Goal: Information Seeking & Learning: Learn about a topic

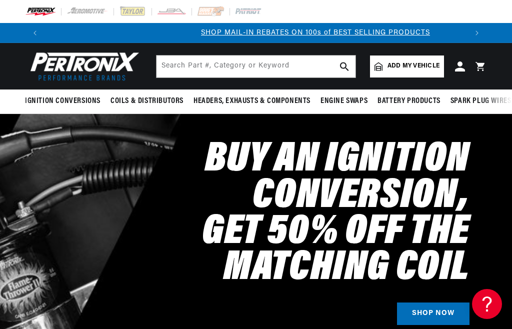
scroll to position [0, 422]
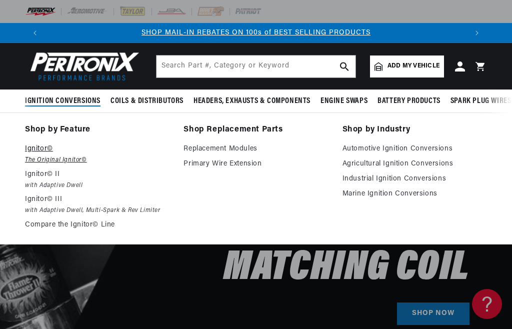
click at [29, 159] on em "The Original Ignitor©" at bounding box center [97, 160] width 144 height 10
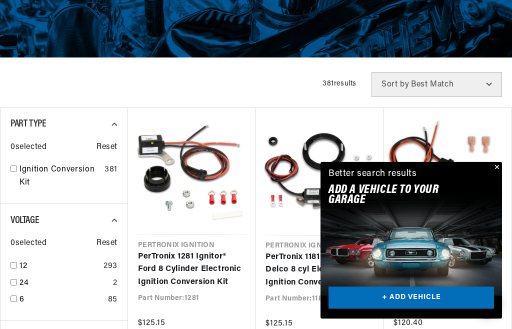
scroll to position [196, 0]
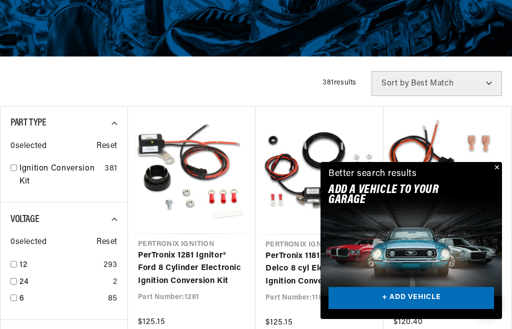
click at [500, 174] on button "Close" at bounding box center [496, 168] width 12 height 12
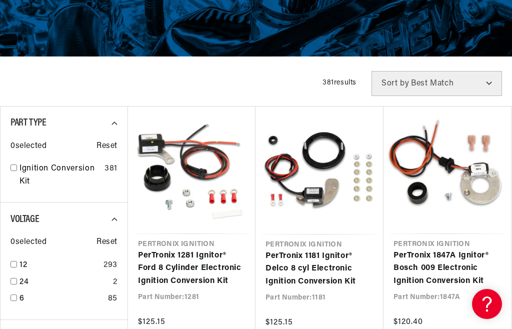
scroll to position [0, 422]
click at [499, 79] on select "Best Match Featured Name, A-Z Name, Z-A Price, Low to High Price, High to Low" at bounding box center [436, 83] width 130 height 25
click at [493, 81] on select "Best Match Featured Name, A-Z Name, Z-A Price, Low to High Price, High to Low" at bounding box center [436, 83] width 130 height 25
click at [493, 84] on select "Best Match Featured Name, A-Z Name, Z-A Price, Low to High Price, High to Low" at bounding box center [436, 83] width 130 height 25
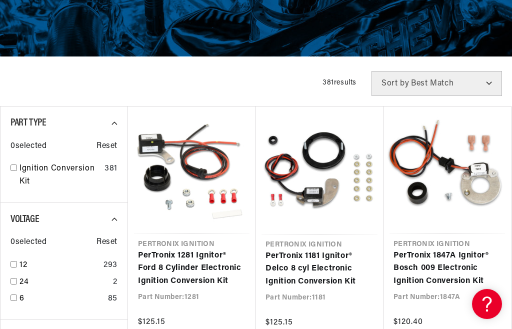
scroll to position [0, 844]
select select "title"
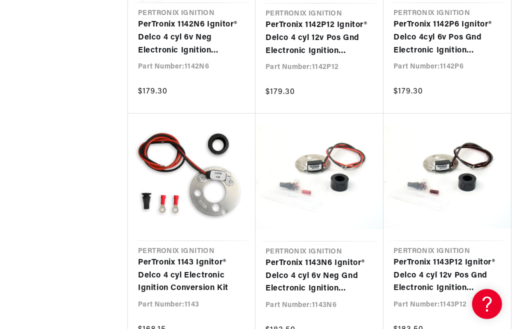
scroll to position [1867, 0]
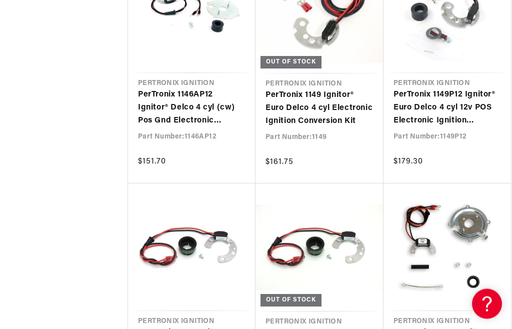
scroll to position [2734, 0]
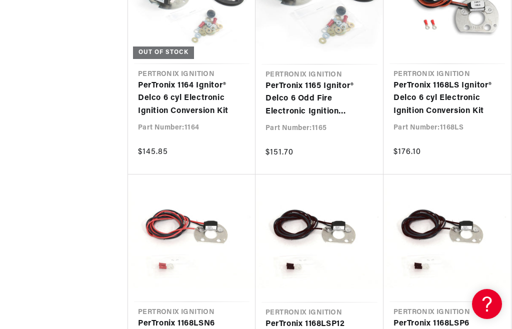
scroll to position [0, 422]
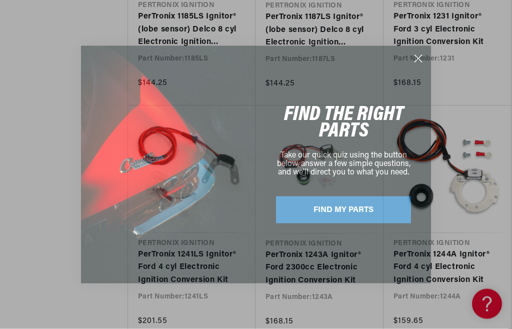
scroll to position [4477, 0]
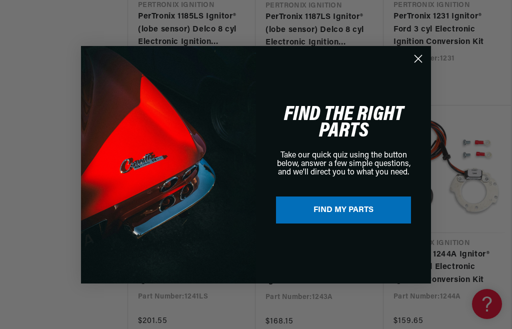
click at [422, 66] on circle "Close dialog" at bounding box center [418, 58] width 16 height 16
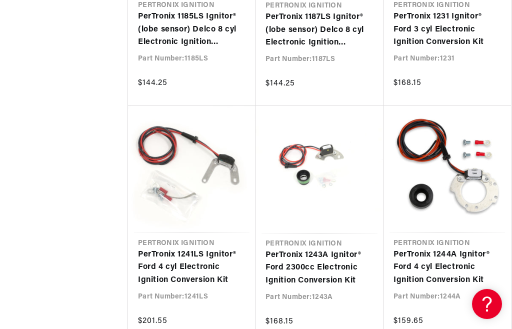
click at [422, 77] on circle "Close dialog" at bounding box center [418, 84] width 16 height 16
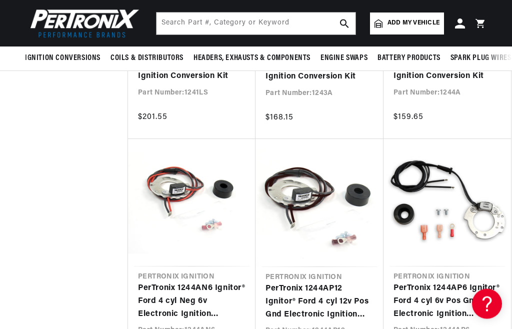
scroll to position [4669, 0]
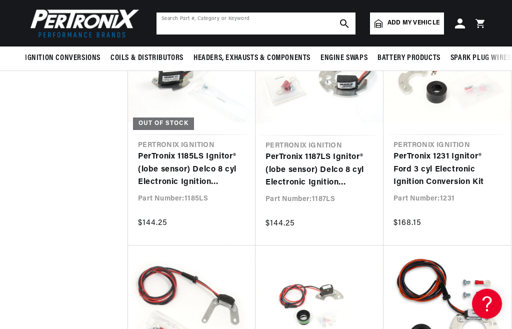
click at [311, 21] on input "text" at bounding box center [255, 23] width 199 height 22
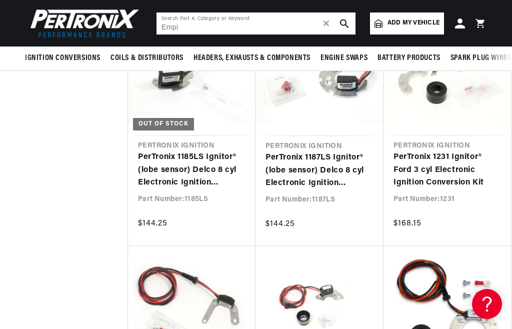
type input "Empi"
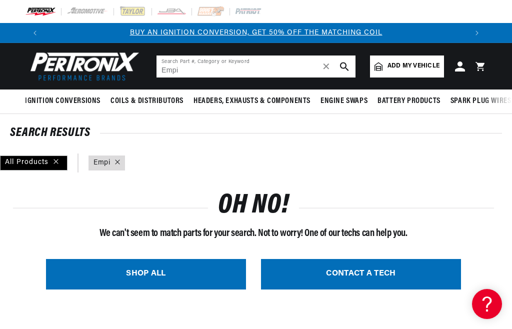
click at [279, 68] on input "Empi" at bounding box center [255, 66] width 199 height 22
type input "E"
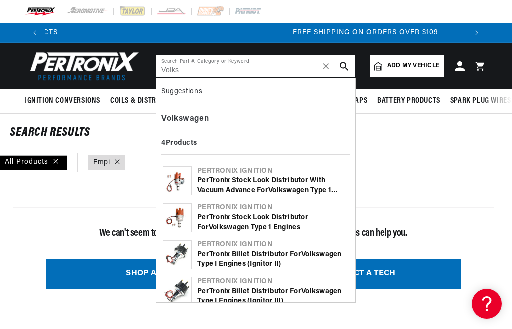
scroll to position [0, 844]
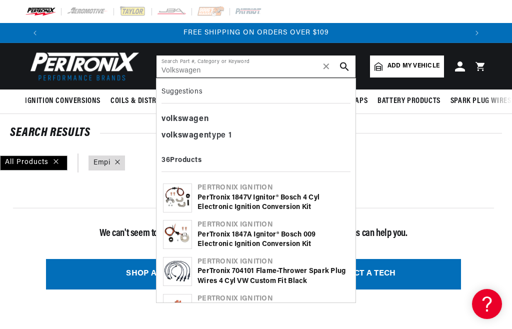
type input "Volkswagen"
select select "title"
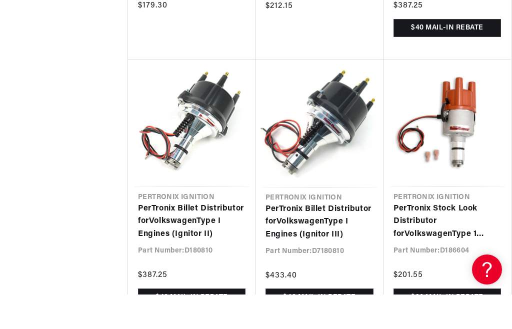
scroll to position [0, 123]
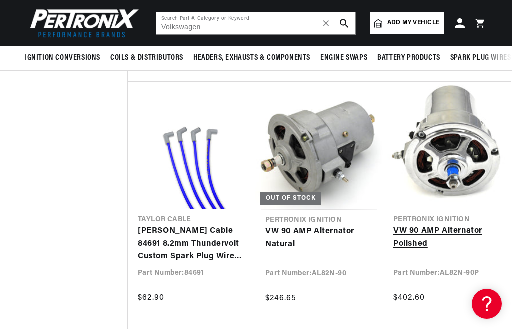
click at [501, 225] on link "VW 90 AMP Alternator Polished" at bounding box center [446, 237] width 107 height 25
click at [494, 225] on link "VW 90 AMP Alternator Polished" at bounding box center [446, 237] width 107 height 25
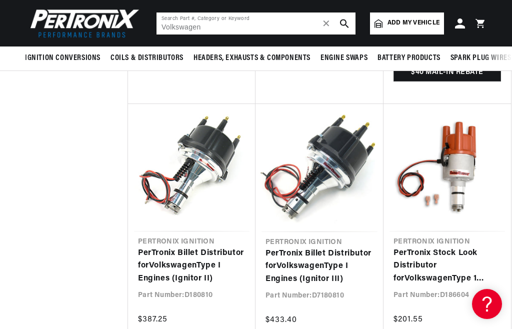
click at [211, 27] on input "Volkswagen" at bounding box center [255, 23] width 199 height 22
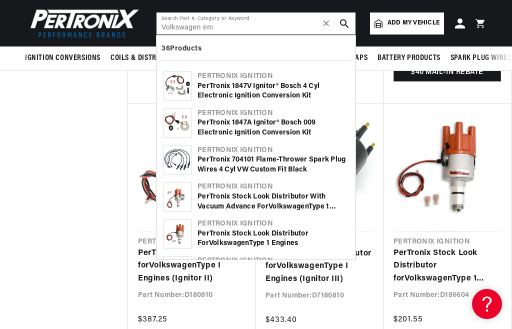
scroll to position [0, 422]
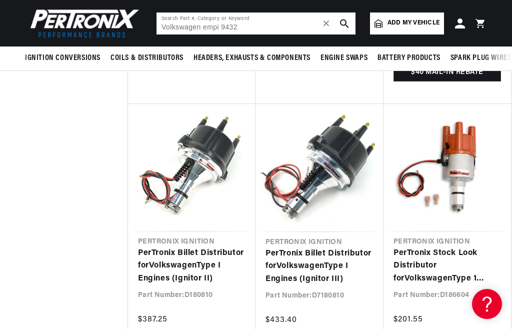
type input "Volkswagen"
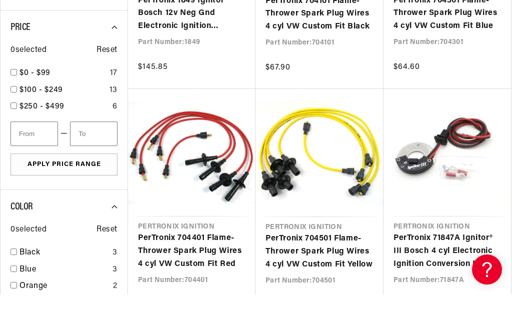
scroll to position [831, 0]
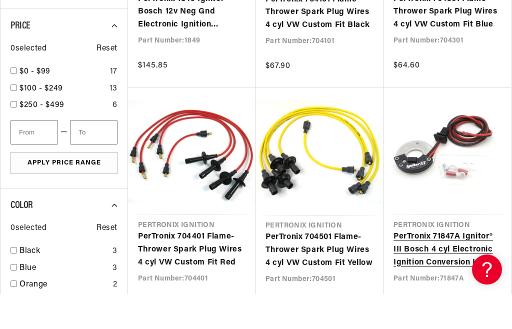
click at [467, 265] on link "PerTronix 71847A Ignitor® III Bosch 4 cyl Electronic Ignition Conversion Kit" at bounding box center [446, 284] width 107 height 38
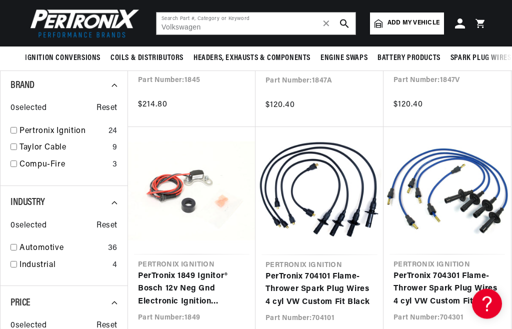
scroll to position [589, 0]
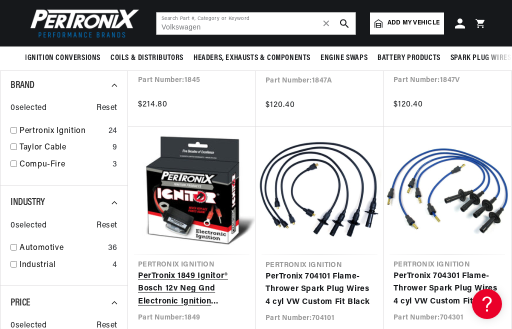
click at [166, 278] on link "PerTronix 1849 Ignitor® Bosch 12v Neg Gnd Electronic Ignition Conversion Kit" at bounding box center [191, 289] width 107 height 38
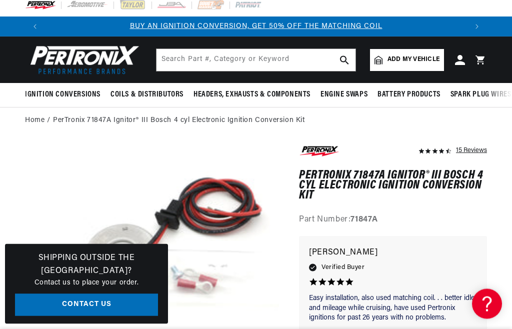
scroll to position [5, 0]
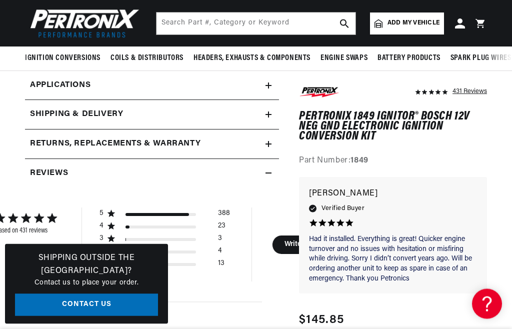
scroll to position [383, 0]
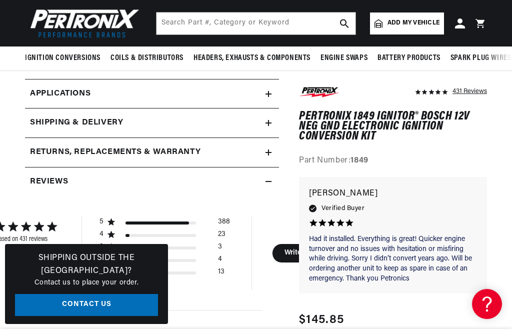
click at [65, 87] on span "Applications" at bounding box center [60, 93] width 60 height 13
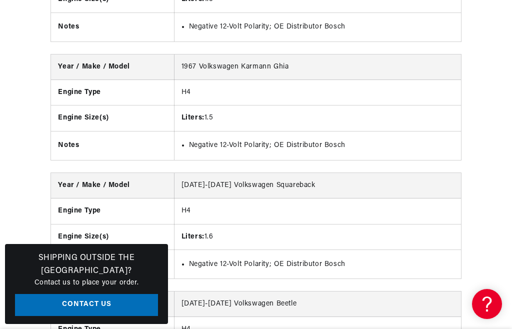
scroll to position [2335, 0]
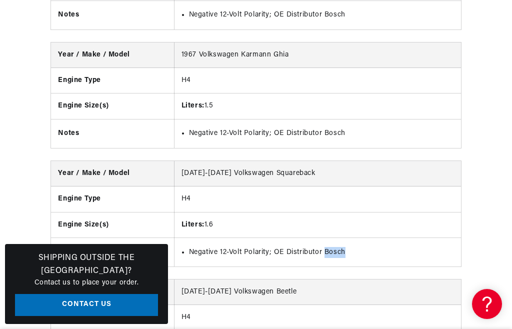
click at [439, 311] on div "Year / Make / Model [DATE]-[DATE] Volkswagen Fastback Engine Type H4 Engine Siz…" at bounding box center [256, 296] width 512 height 1219
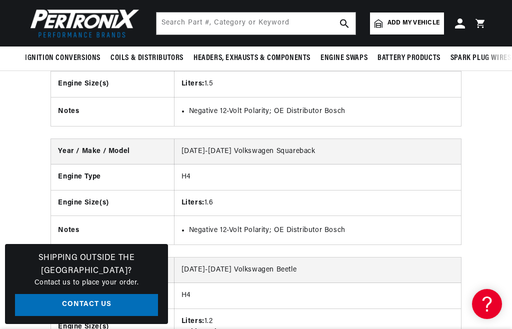
scroll to position [0, 0]
